Goal: Check status: Check status

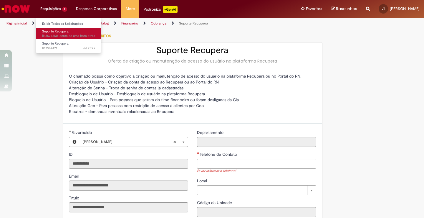
click at [55, 36] on span "cerca de uma hora atrás cerca de uma hora atrás R13577350" at bounding box center [68, 36] width 53 height 5
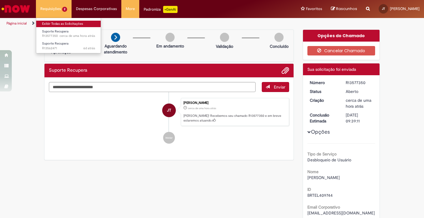
click at [61, 24] on link "Exibir Todas as Solicitações" at bounding box center [68, 24] width 65 height 6
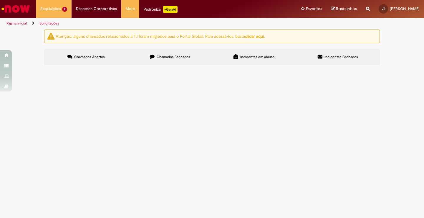
click at [0, 0] on img at bounding box center [0, 0] width 0 height 0
click at [0, 0] on span "R13562471" at bounding box center [0, 0] width 0 height 0
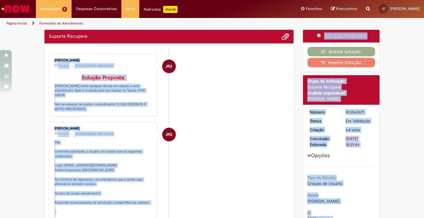
drag, startPoint x: 69, startPoint y: 34, endPoint x: 214, endPoint y: 31, distance: 144.4
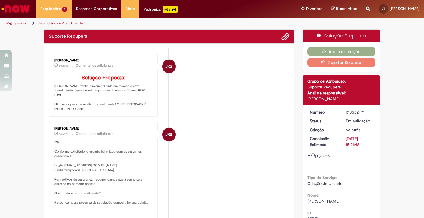
click at [214, 95] on li "JRS Jackeline Renata Silva Dos Santos 5d atrás 5 dias atrás Comentários adicion…" at bounding box center [169, 85] width 240 height 62
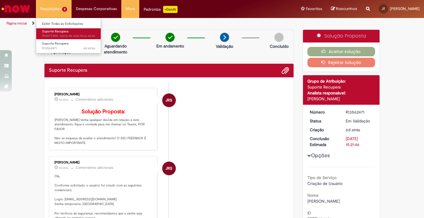
click at [60, 34] on link "Suporte Recupera cerca de uma hora atrás cerca de uma hora atrás R13577350" at bounding box center [68, 33] width 65 height 11
click at [60, 36] on span "cerca de uma hora atrás cerca de uma hora atrás R13577350" at bounding box center [68, 36] width 53 height 5
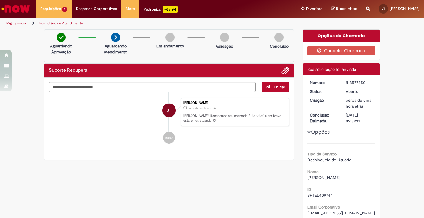
click at [0, 0] on button "Opções" at bounding box center [0, 0] width 0 height 0
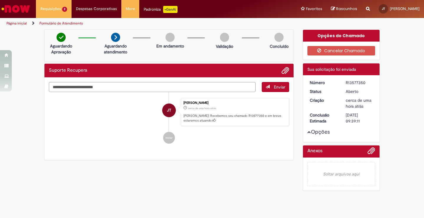
click at [0, 0] on button "Opções" at bounding box center [0, 0] width 0 height 0
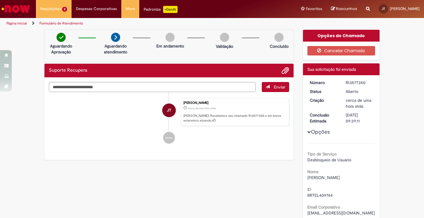
click at [0, 0] on button "Opções" at bounding box center [0, 0] width 0 height 0
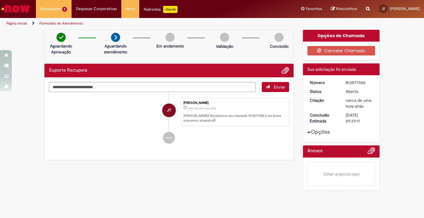
click at [0, 0] on button "Opções" at bounding box center [0, 0] width 0 height 0
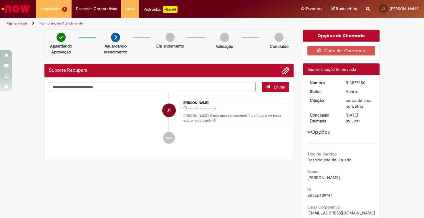
click at [240, 170] on div "Verificar Código de Barras Aguardando Aprovação Aguardando atendimento Em andam…" at bounding box center [212, 152] width 345 height 247
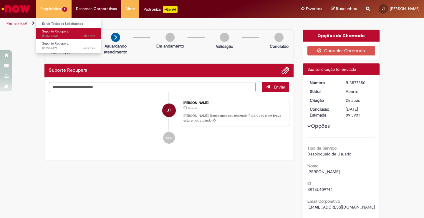
click at [59, 34] on link "Suporte Recupera 2h atrás 2 horas atrás R13577350" at bounding box center [68, 33] width 65 height 11
click at [62, 8] on li "Requisições 2 Exibir Todas as Solicitações Suporte Recupera 2h atrás 2 horas at…" at bounding box center [54, 9] width 36 height 18
click at [58, 30] on span "Suporte Recupera" at bounding box center [55, 31] width 27 height 4
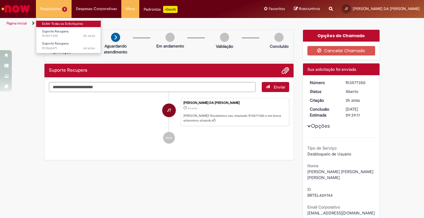
click at [55, 24] on link "Exibir Todas as Solicitações" at bounding box center [68, 24] width 65 height 6
